Goal: Information Seeking & Learning: Check status

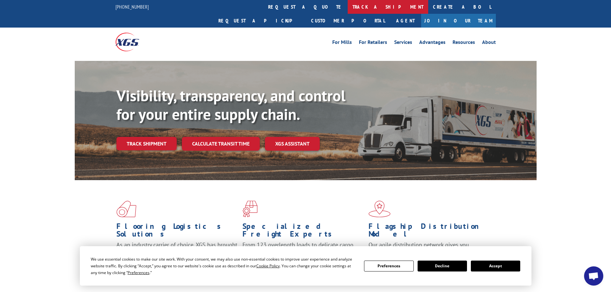
click at [348, 8] on link "track a shipment" at bounding box center [388, 7] width 80 height 14
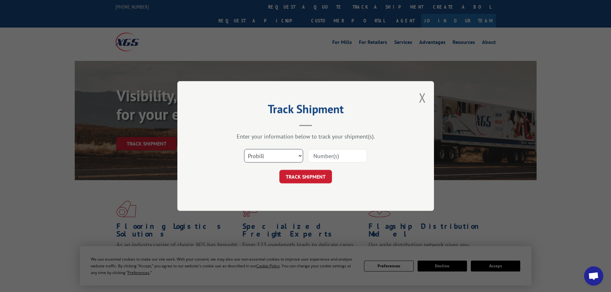
click at [269, 156] on select "Select category... Probill BOL PO" at bounding box center [273, 155] width 59 height 13
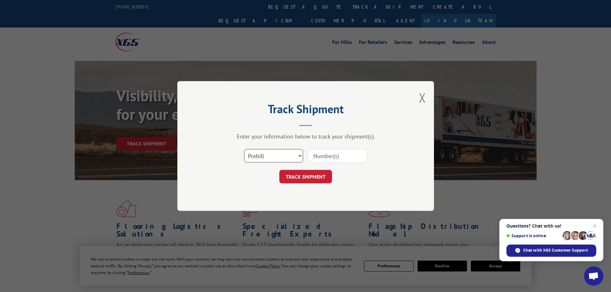
select select "bol"
click at [244, 149] on select "Select category... Probill BOL PO" at bounding box center [273, 155] width 59 height 13
click at [313, 156] on input at bounding box center [337, 155] width 59 height 13
paste input "6024159"
type input "6024159"
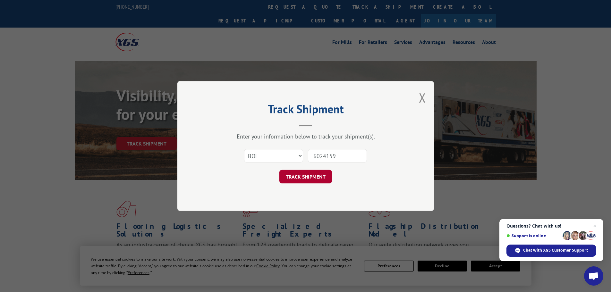
click at [314, 174] on button "TRACK SHIPMENT" at bounding box center [305, 176] width 53 height 13
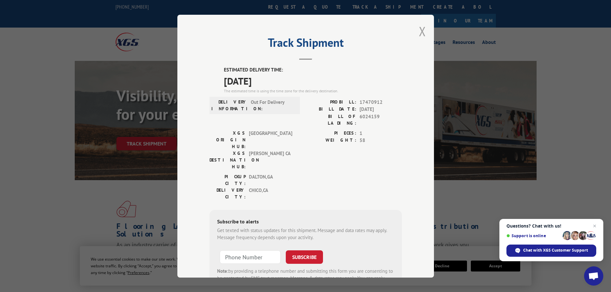
click at [419, 31] on button "Close modal" at bounding box center [422, 31] width 7 height 17
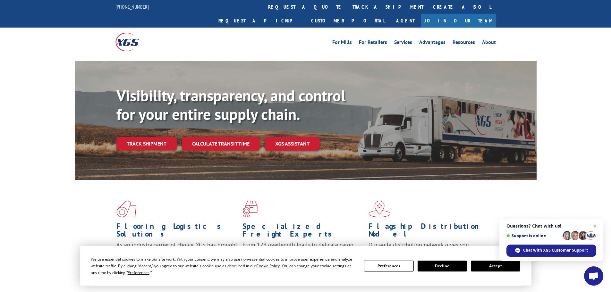
click at [594, 226] on span "Close chat" at bounding box center [595, 226] width 8 height 8
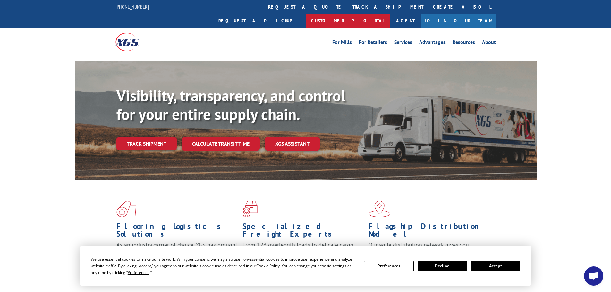
click at [390, 14] on link "Customer Portal" at bounding box center [347, 21] width 83 height 14
